Goal: Navigation & Orientation: Find specific page/section

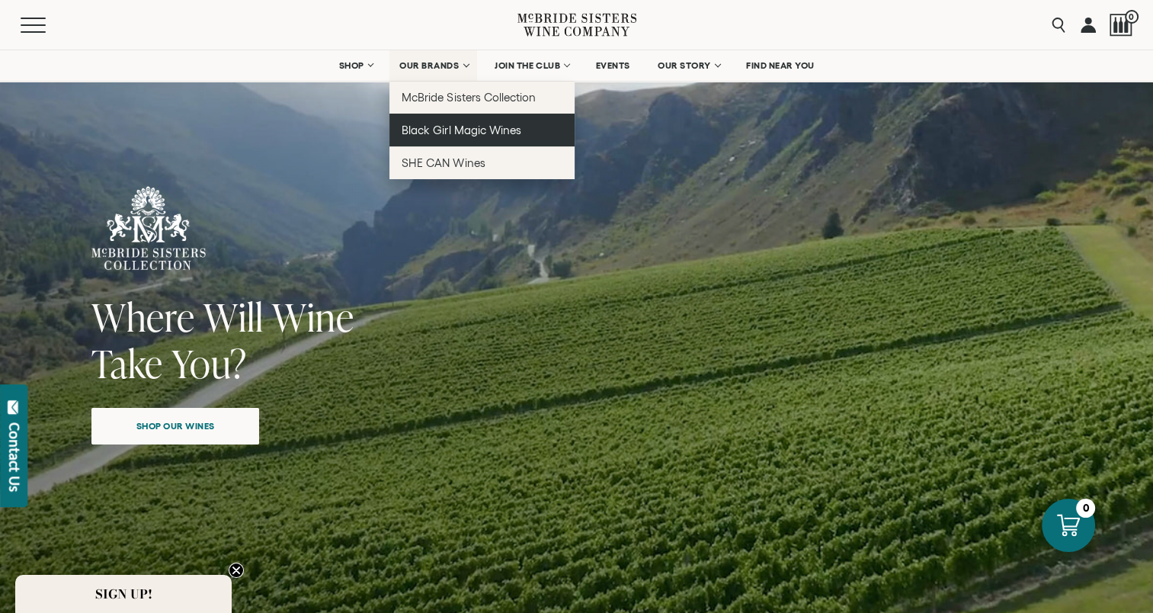
drag, startPoint x: 433, startPoint y: 136, endPoint x: 449, endPoint y: 139, distance: 16.3
click at [433, 136] on link "Black Girl Magic Wines" at bounding box center [481, 130] width 185 height 33
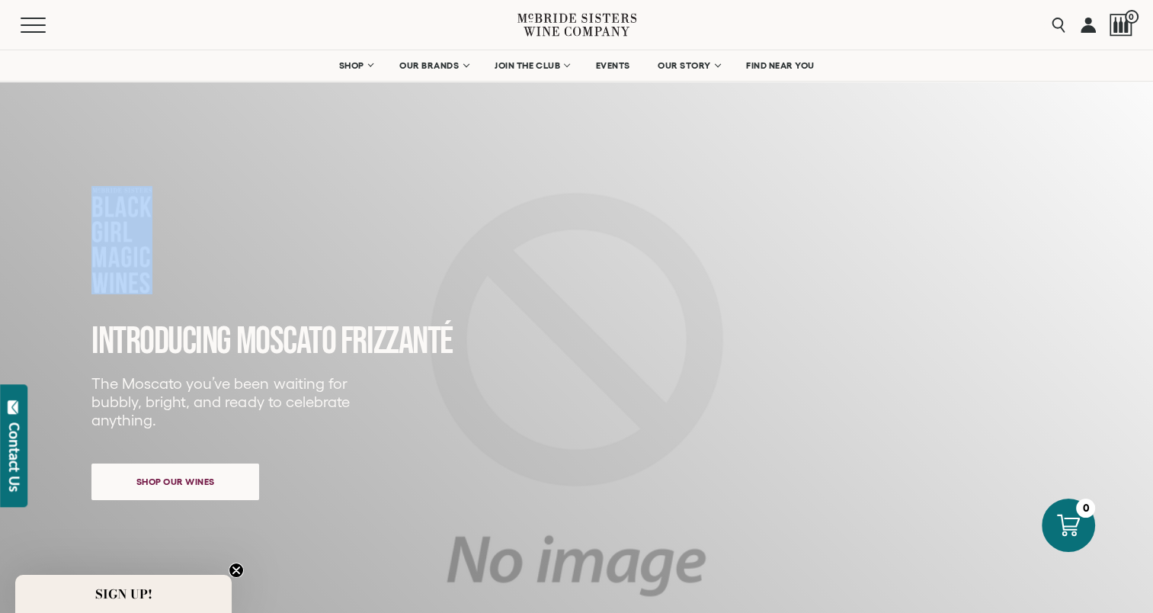
drag, startPoint x: 73, startPoint y: 175, endPoint x: 158, endPoint y: 213, distance: 93.1
click at [158, 213] on div "INTRODUCING MOSCATO FRIZZANTé The Moscato you’ve been waiting for bubbly, brigh…" at bounding box center [576, 419] width 1122 height 741
copy div
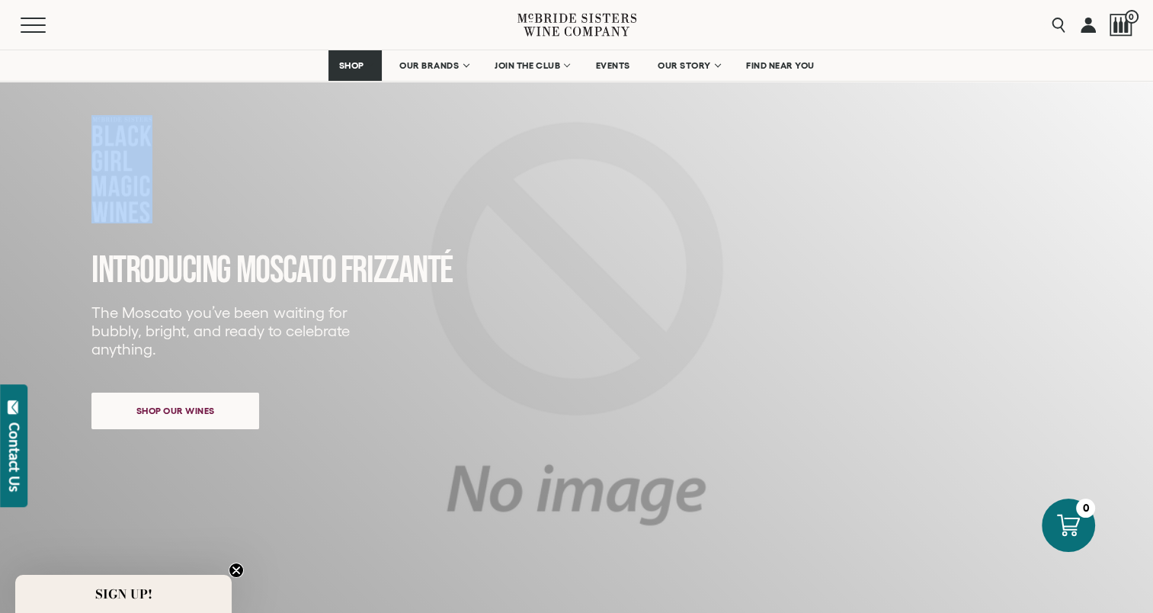
scroll to position [229, 0]
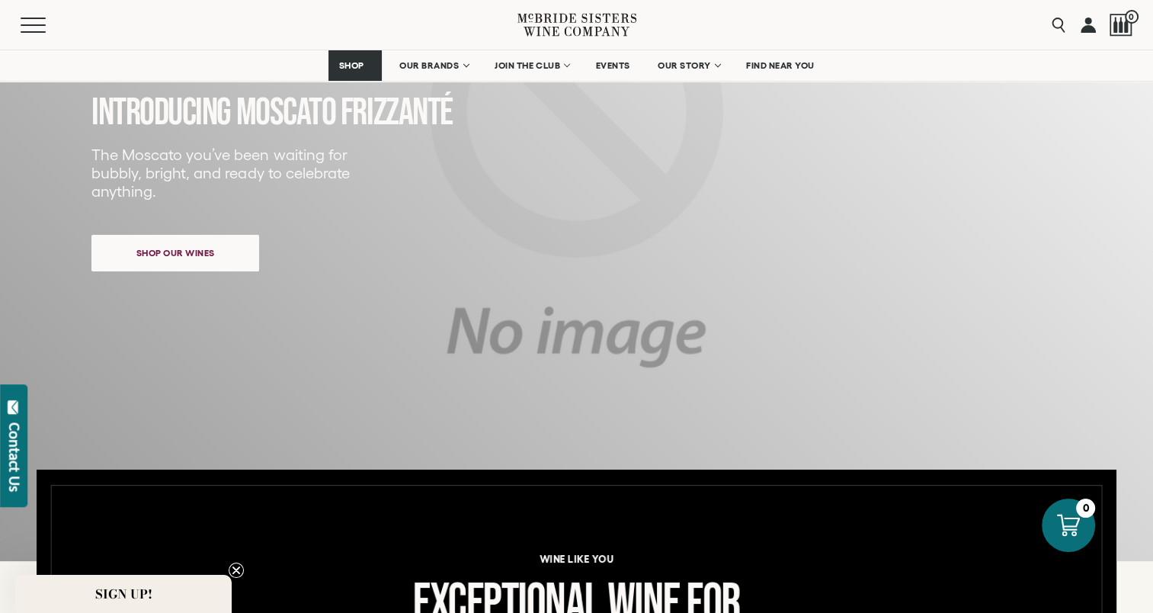
click at [195, 433] on div "INTRODUCING MOSCATO FRIZZANTé The Moscato you’ve been waiting for bubbly, brigh…" at bounding box center [576, 190] width 1122 height 741
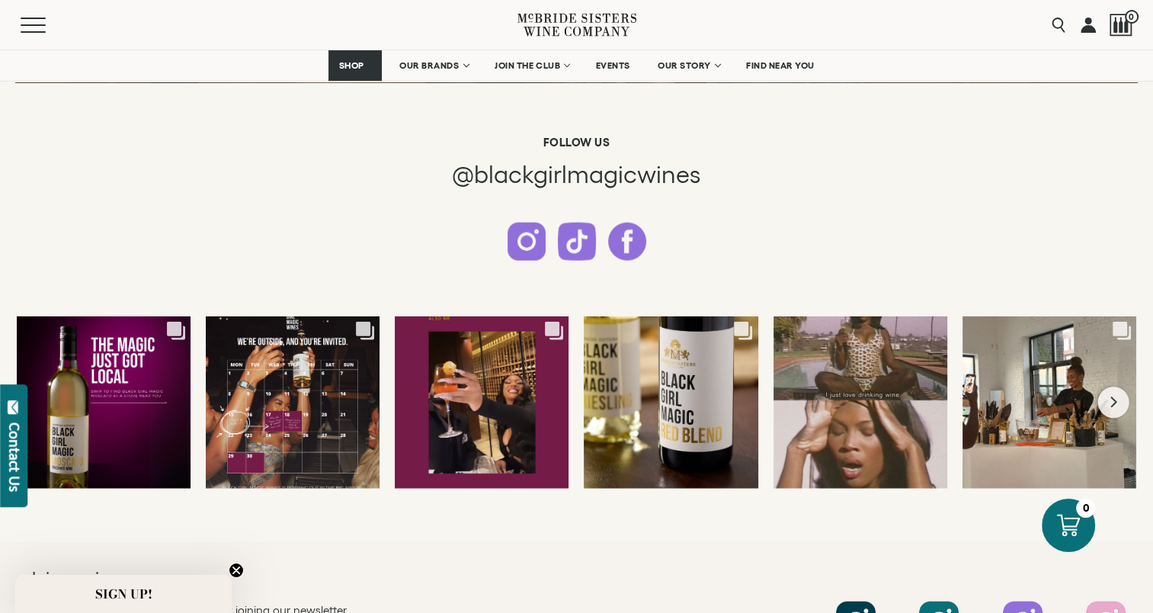
scroll to position [3809, 0]
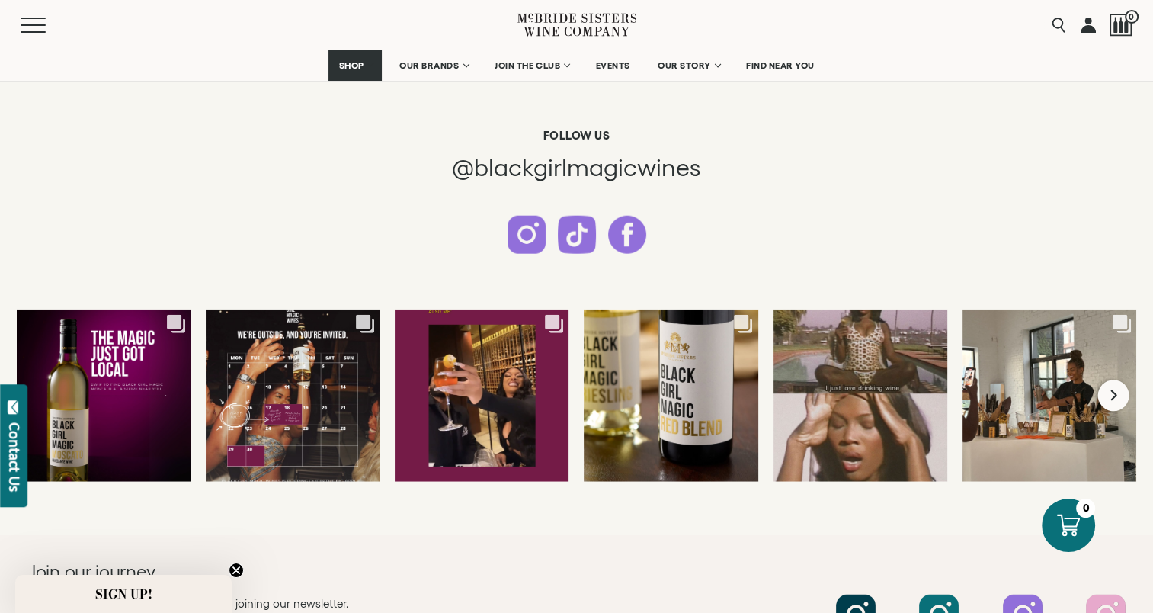
click at [1099, 385] on div "Comments Count 5 Spotted in the wild. ✨ Our most-requested wine is no longer ju…" at bounding box center [576, 395] width 1119 height 172
click at [1113, 390] on icon "Next slide" at bounding box center [1113, 395] width 6 height 11
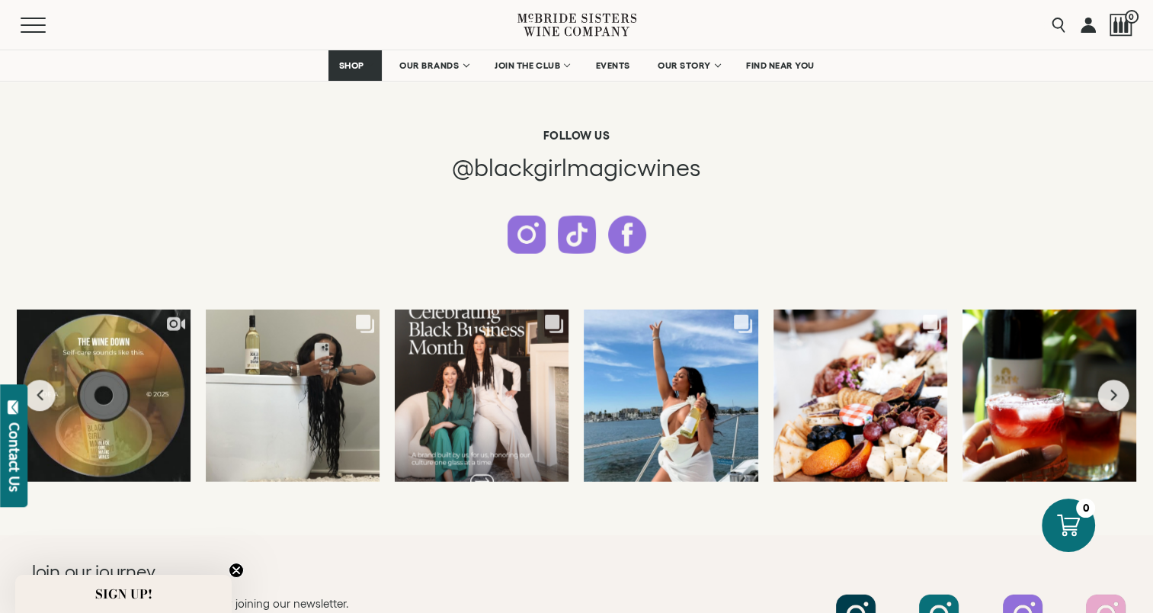
drag, startPoint x: 1113, startPoint y: 390, endPoint x: 996, endPoint y: 505, distance: 164.3
click at [996, 505] on div "Follow us @blackgirlmagicwines Comments Count 5" at bounding box center [576, 313] width 1153 height 444
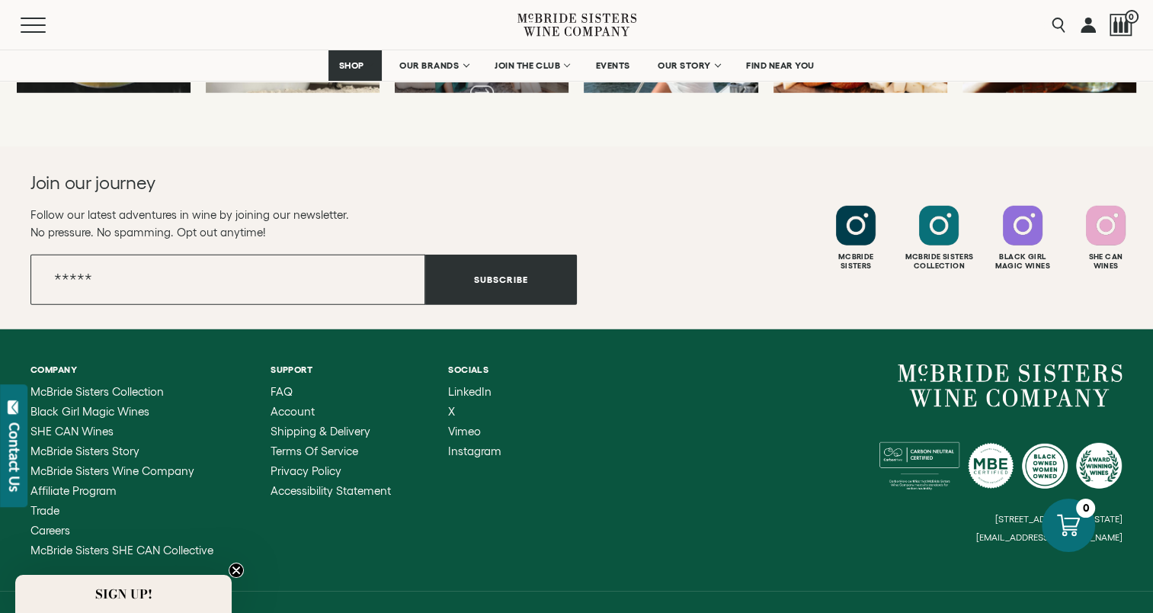
scroll to position [4285, 0]
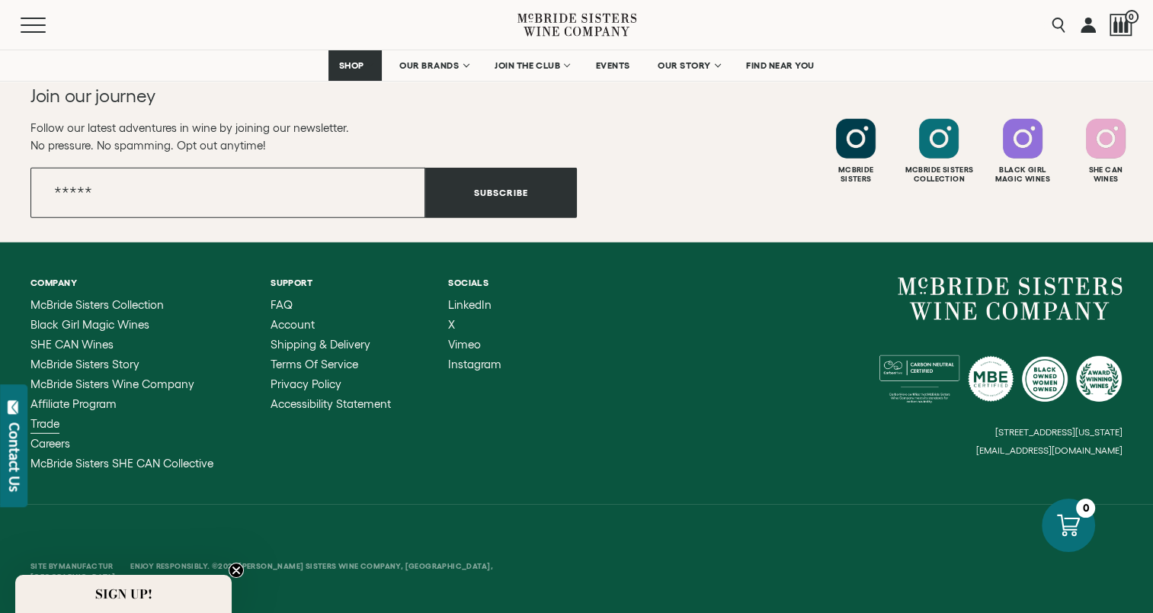
click at [58, 420] on span "Trade" at bounding box center [44, 423] width 29 height 13
